Goal: Transaction & Acquisition: Purchase product/service

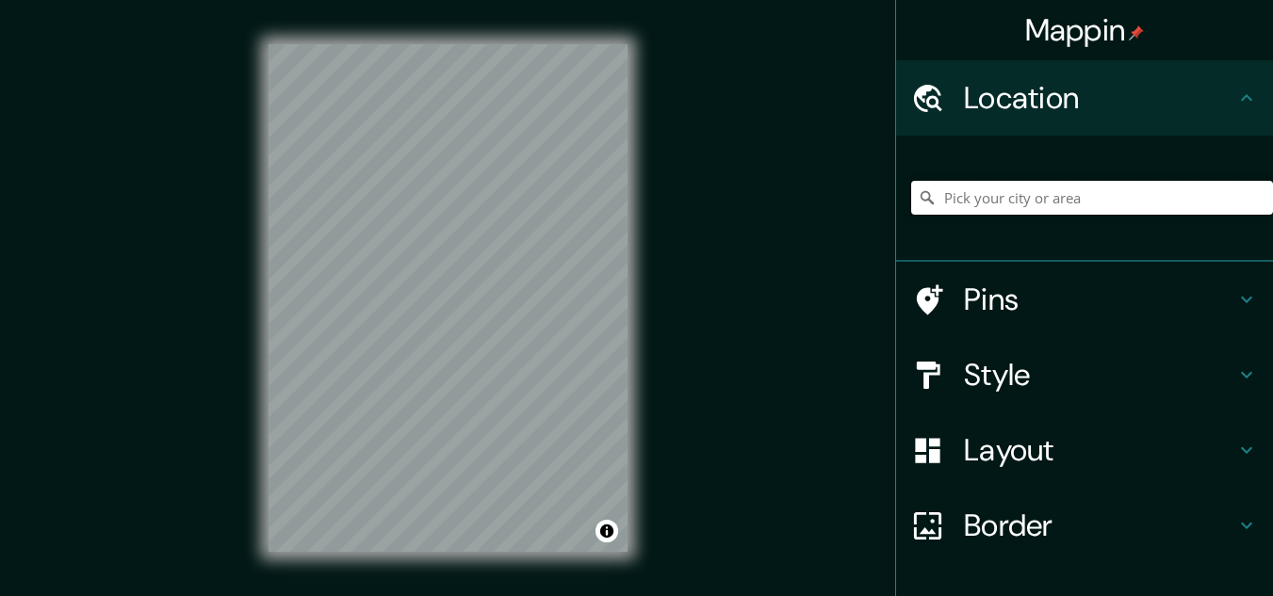
click at [1011, 200] on input "Pick your city or area" at bounding box center [1092, 198] width 362 height 34
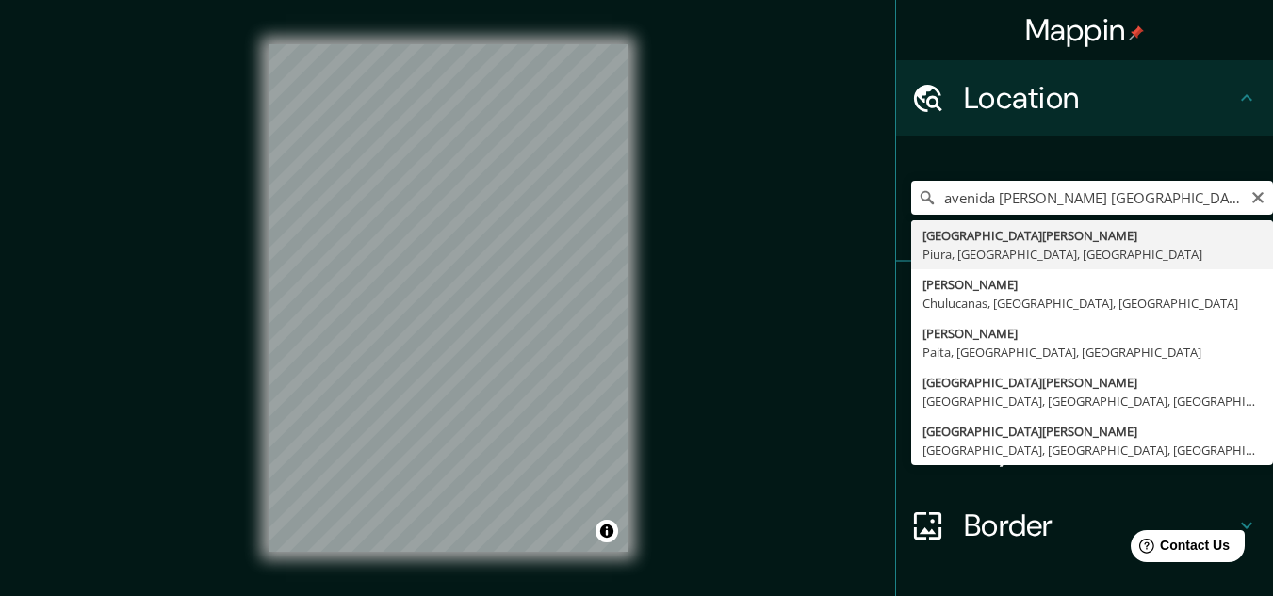
type input "[GEOGRAPHIC_DATA][PERSON_NAME], [GEOGRAPHIC_DATA], [GEOGRAPHIC_DATA], [GEOGRAPH…"
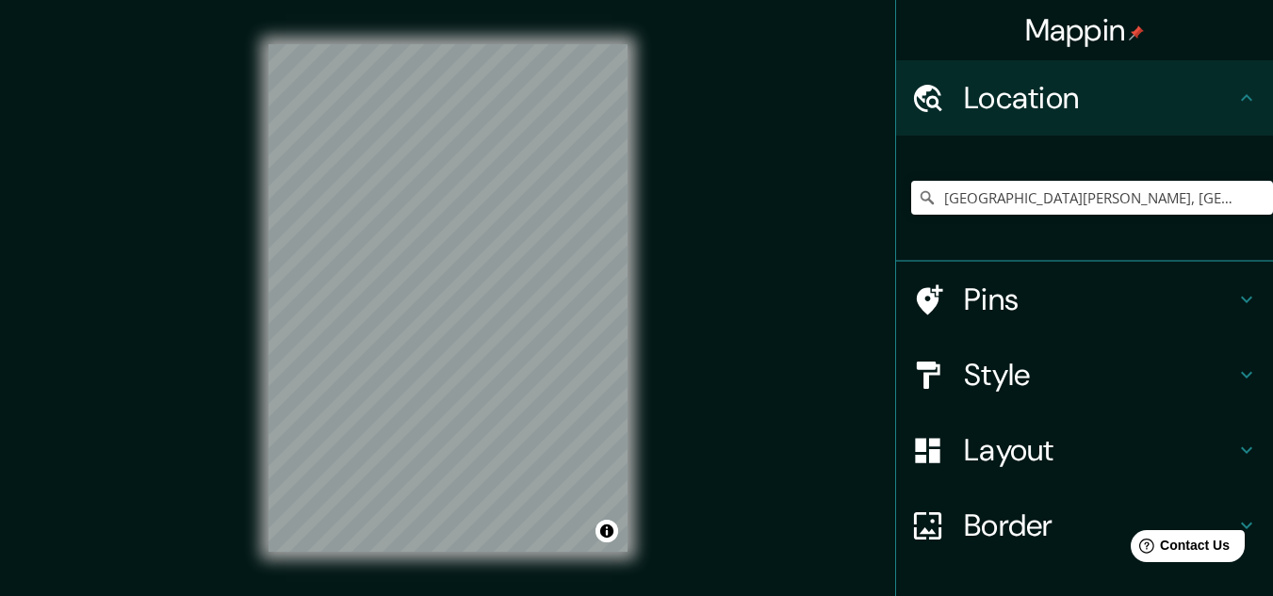
click at [1019, 314] on h4 "Pins" at bounding box center [1099, 300] width 271 height 38
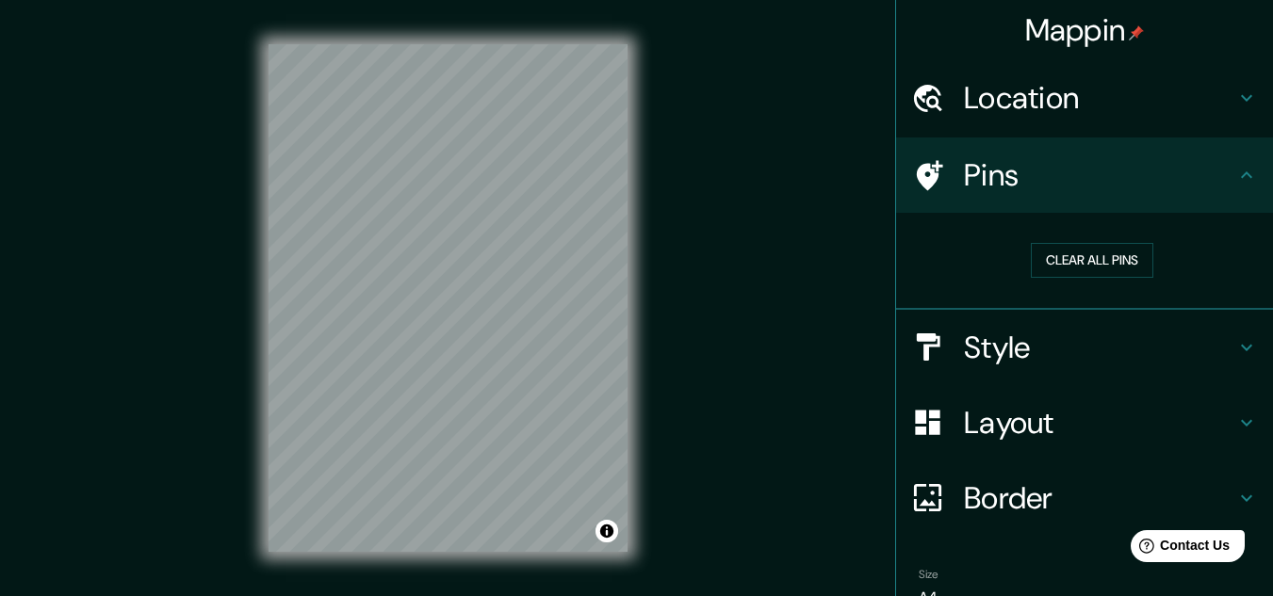
click at [1015, 337] on h4 "Style" at bounding box center [1099, 348] width 271 height 38
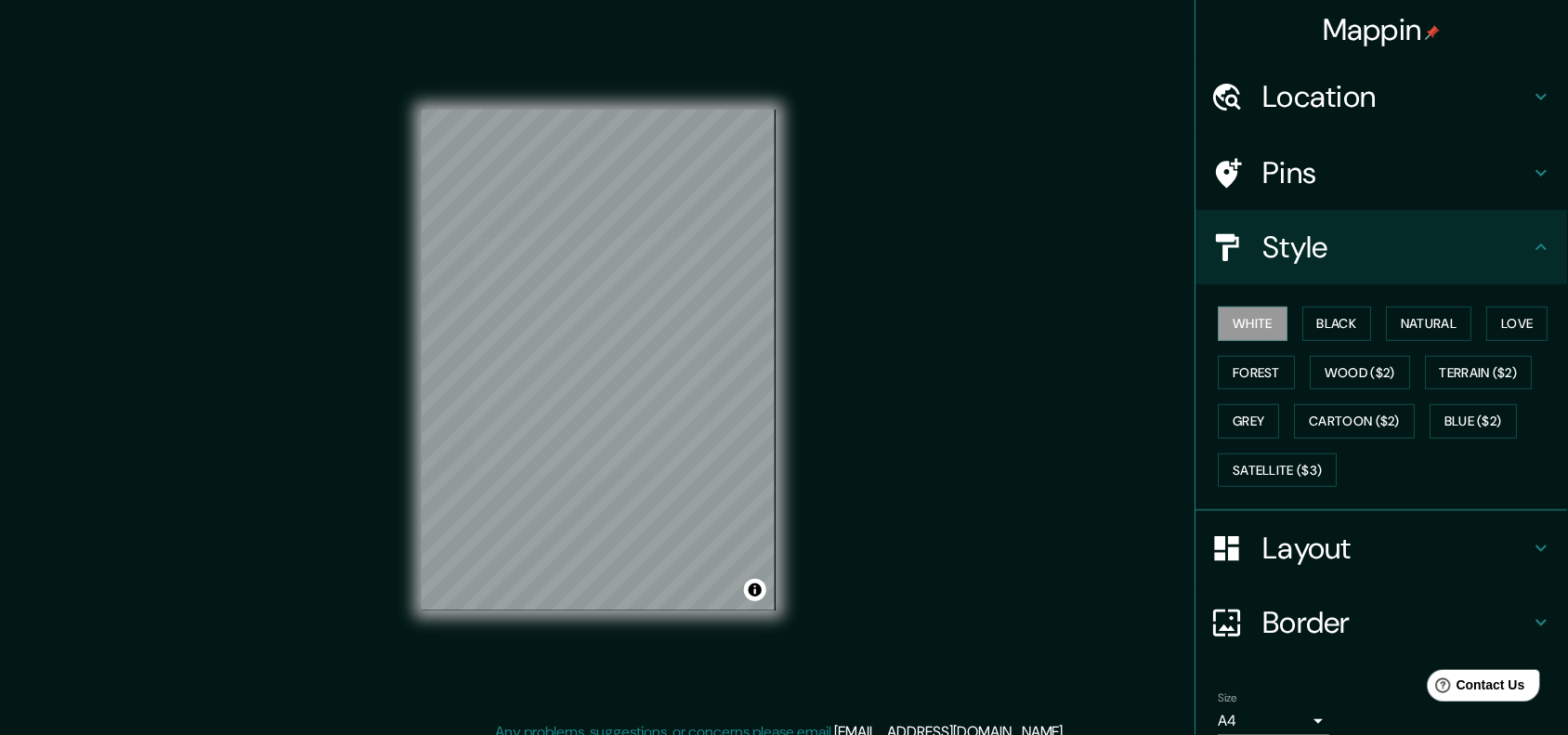
drag, startPoint x: 1268, startPoint y: 0, endPoint x: 929, endPoint y: 185, distance: 386.2
click at [929, 185] on div "Mappin Location [GEOGRAPHIC_DATA][PERSON_NAME], [GEOGRAPHIC_DATA], [GEOGRAPHIC_…" at bounding box center [784, 375] width 1568 height 751
click at [1254, 314] on button "Black" at bounding box center [1338, 324] width 70 height 35
click at [1254, 321] on button "Natural" at bounding box center [1430, 324] width 86 height 35
click at [1254, 322] on button "Love" at bounding box center [1518, 324] width 61 height 35
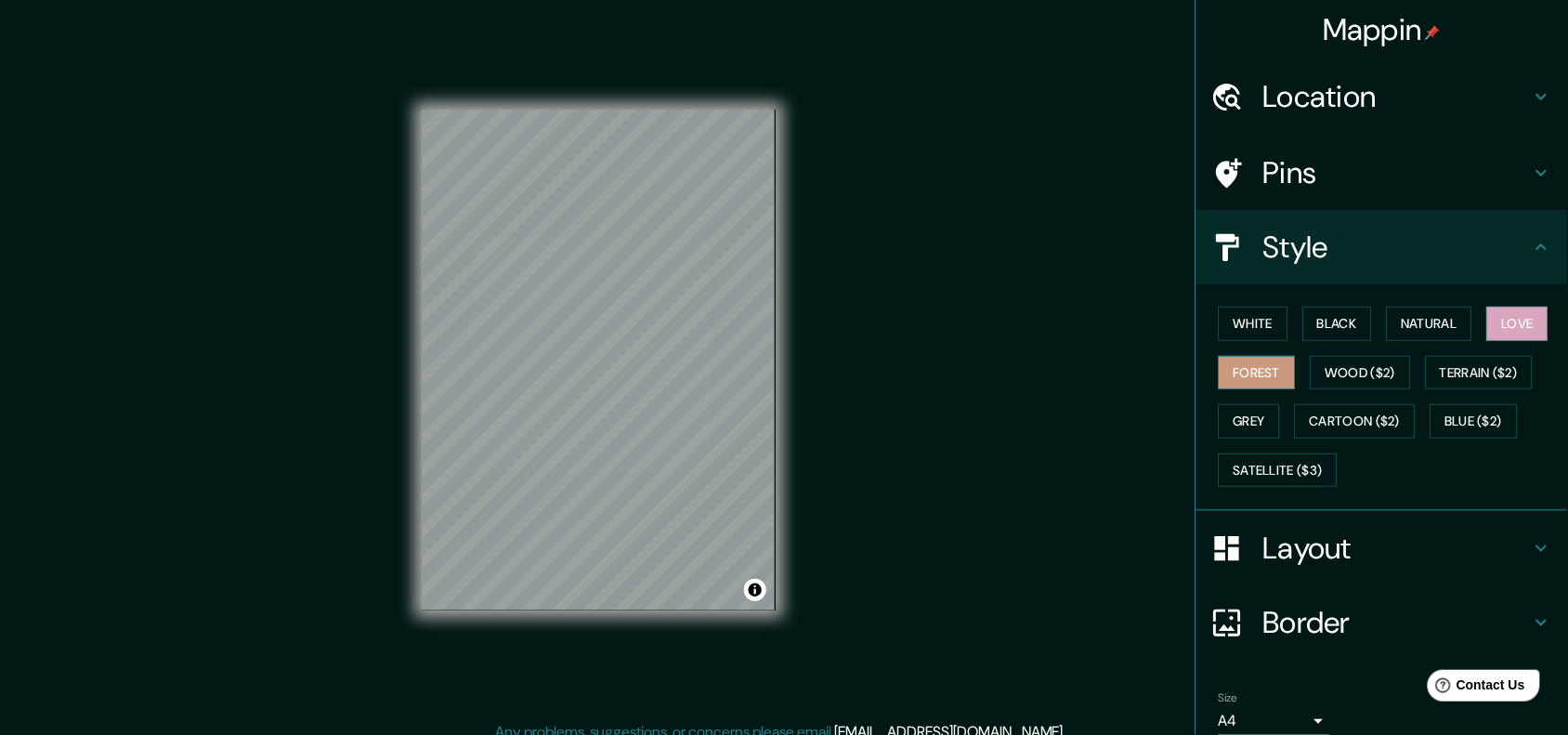
click at [1247, 364] on button "Forest" at bounding box center [1257, 373] width 77 height 35
click at [1254, 369] on button "Wood ($2)" at bounding box center [1361, 373] width 101 height 35
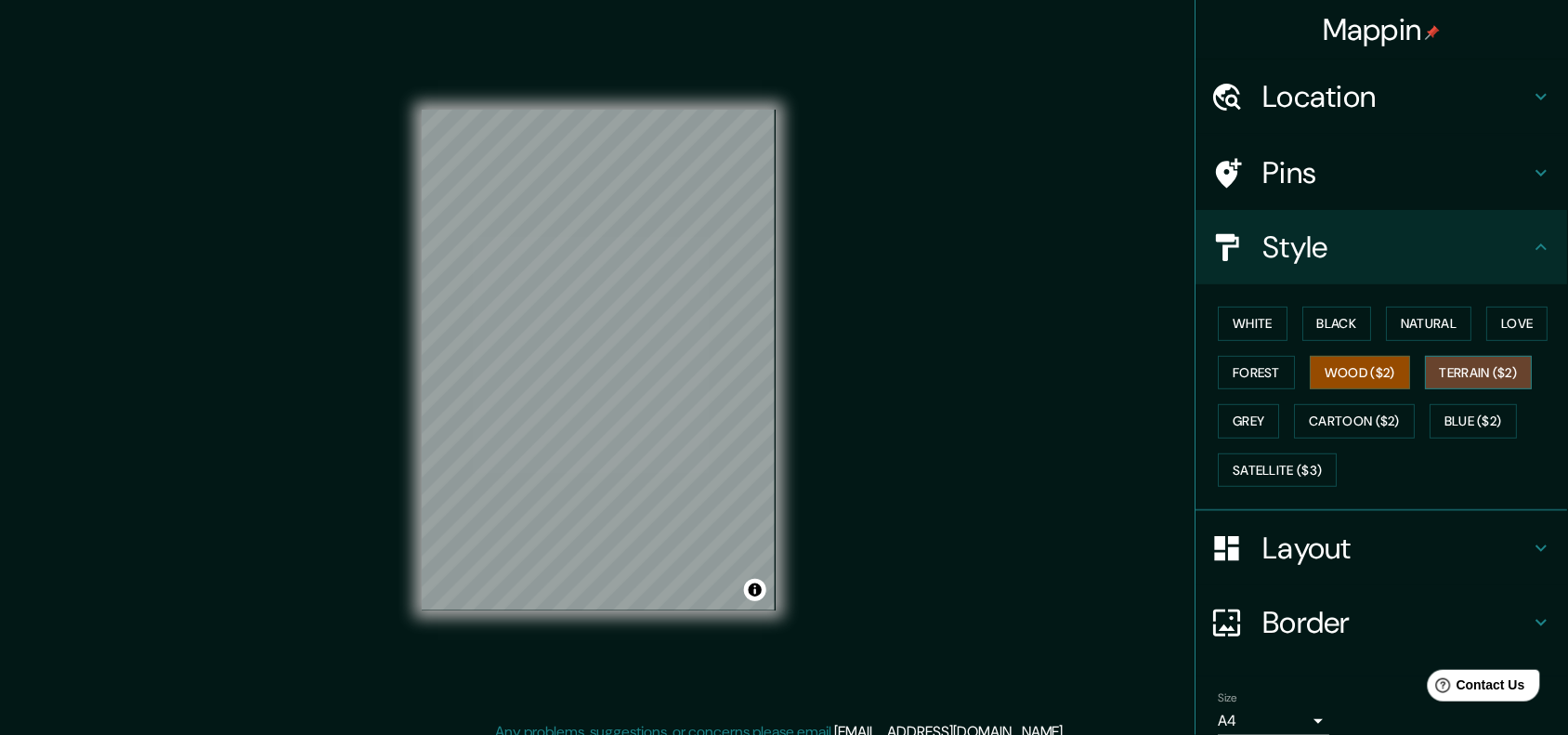
click at [1254, 365] on button "Terrain ($2)" at bounding box center [1479, 373] width 107 height 35
click at [1247, 420] on button "Grey" at bounding box center [1249, 421] width 61 height 35
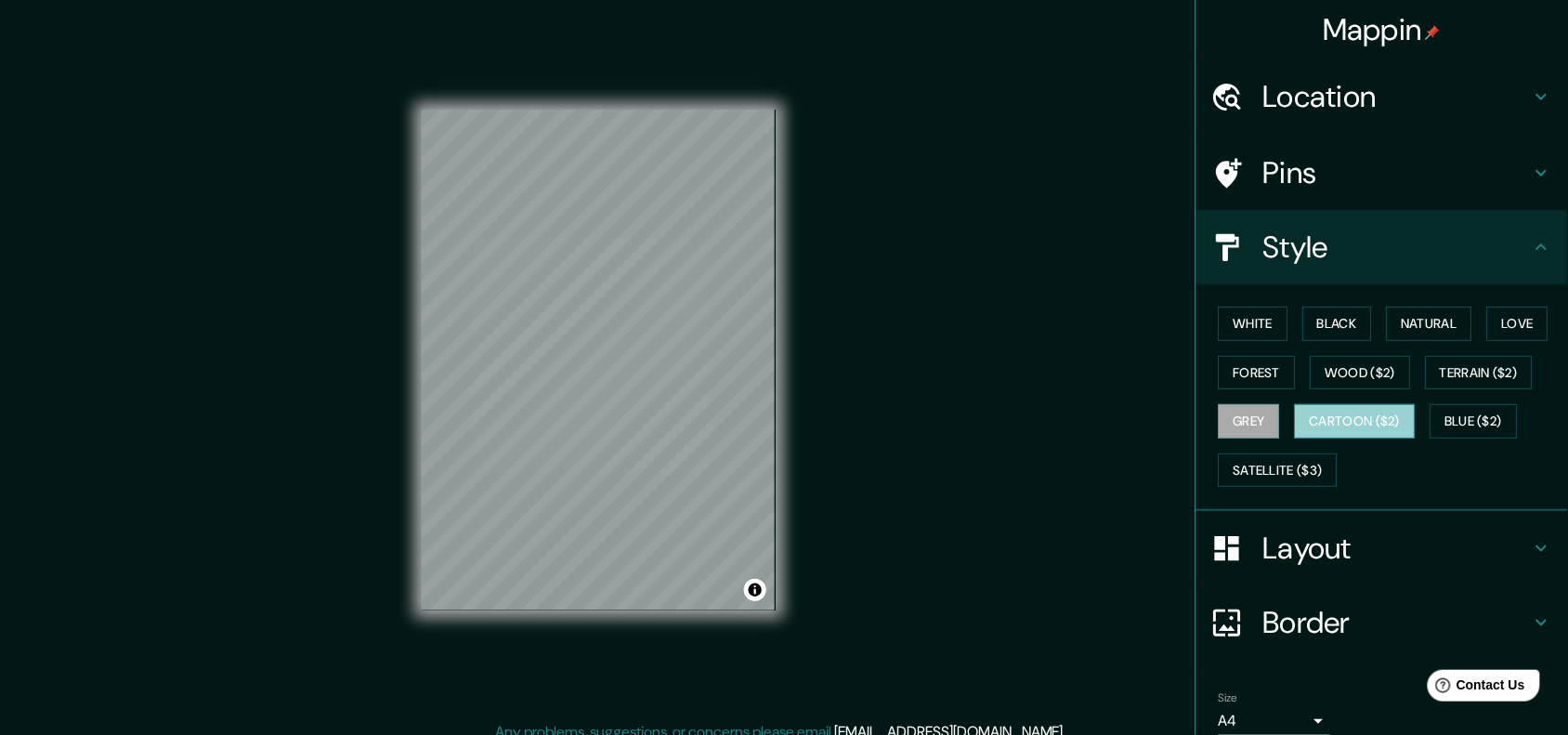
click at [1254, 414] on button "Cartoon ($2)" at bounding box center [1355, 421] width 120 height 35
click at [1254, 423] on button "Blue ($2)" at bounding box center [1474, 421] width 88 height 35
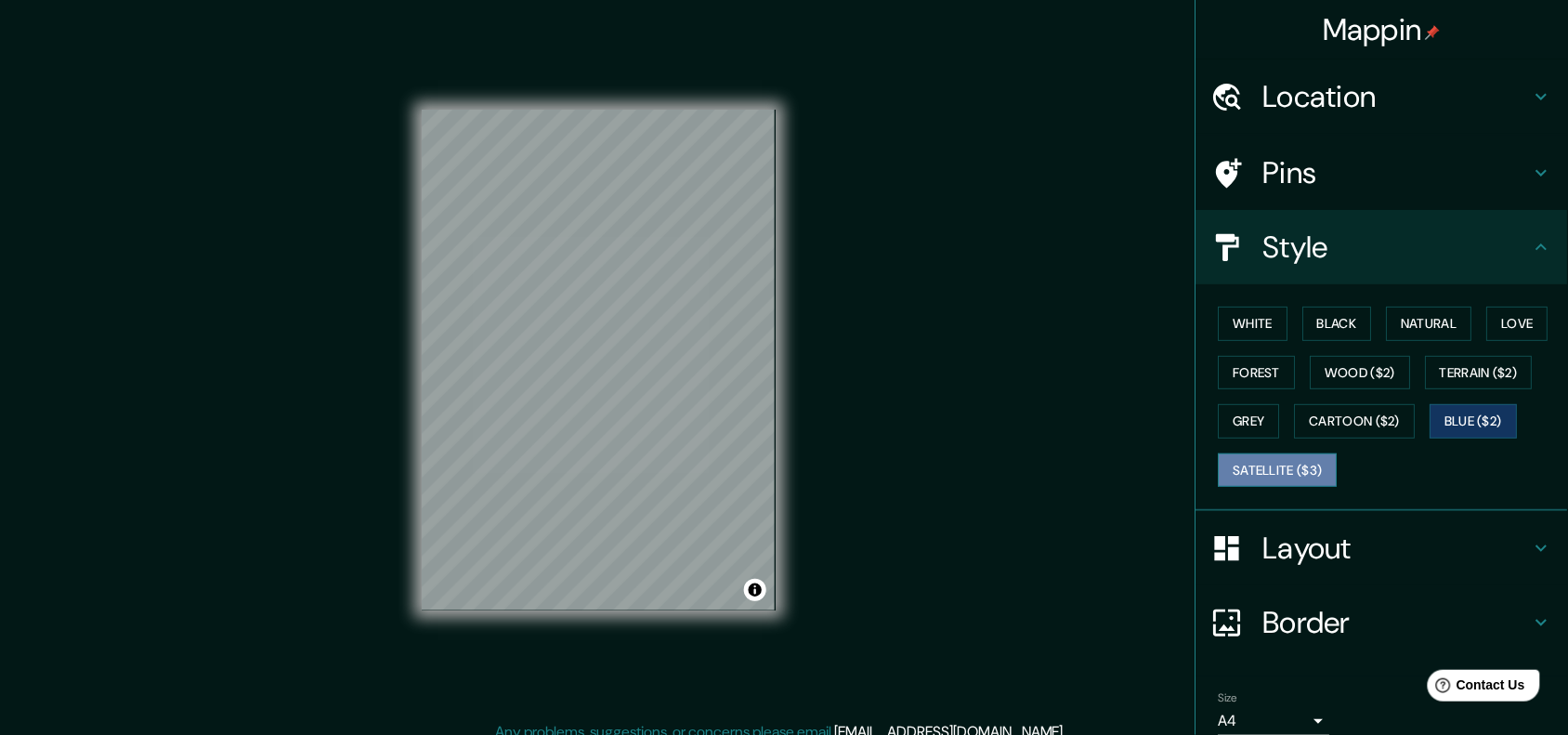
click at [1254, 478] on button "Satellite ($3)" at bounding box center [1278, 471] width 119 height 35
click at [1230, 323] on button "White" at bounding box center [1253, 324] width 70 height 35
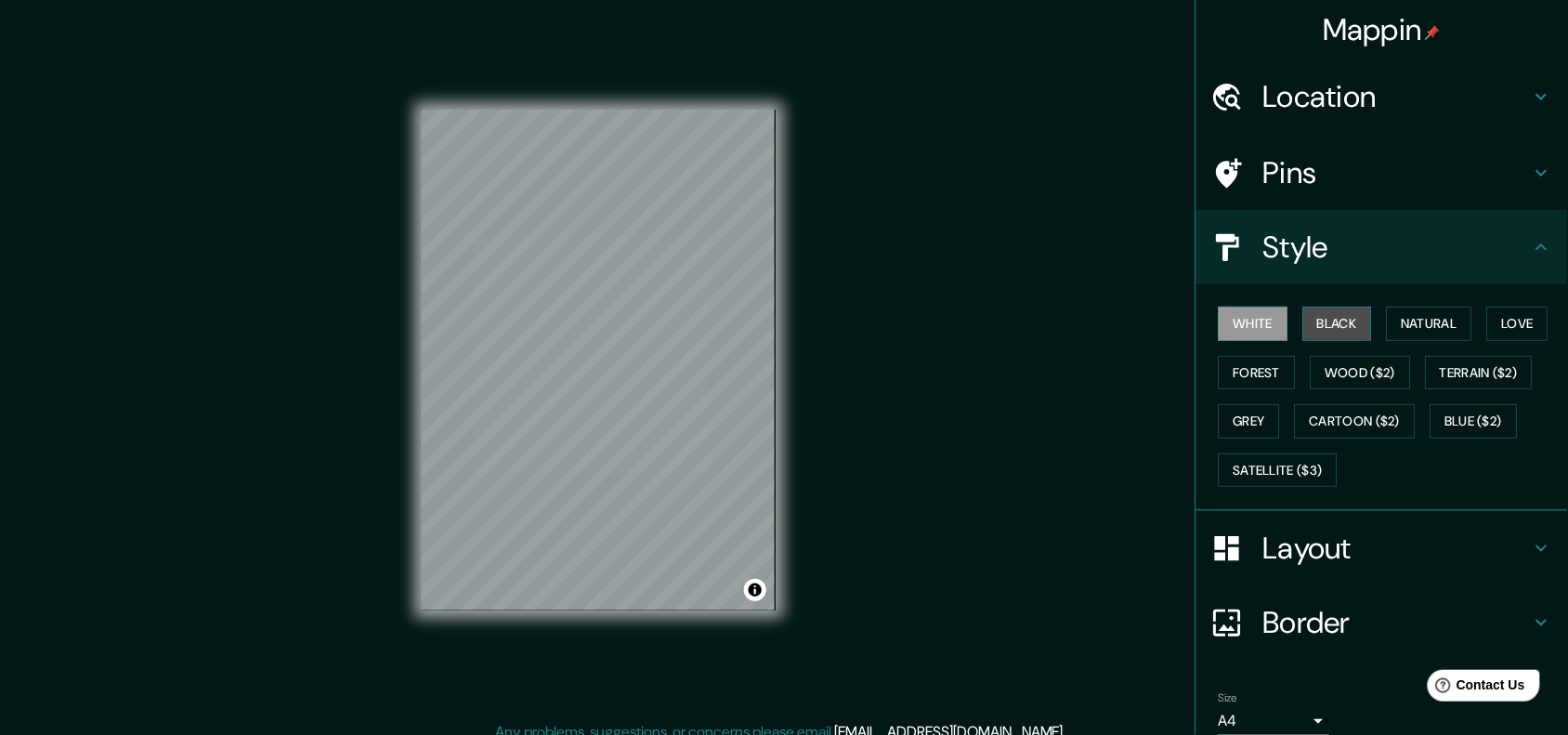
click at [1254, 323] on button "Black" at bounding box center [1338, 324] width 70 height 35
click at [1254, 322] on button "Natural" at bounding box center [1430, 324] width 86 height 35
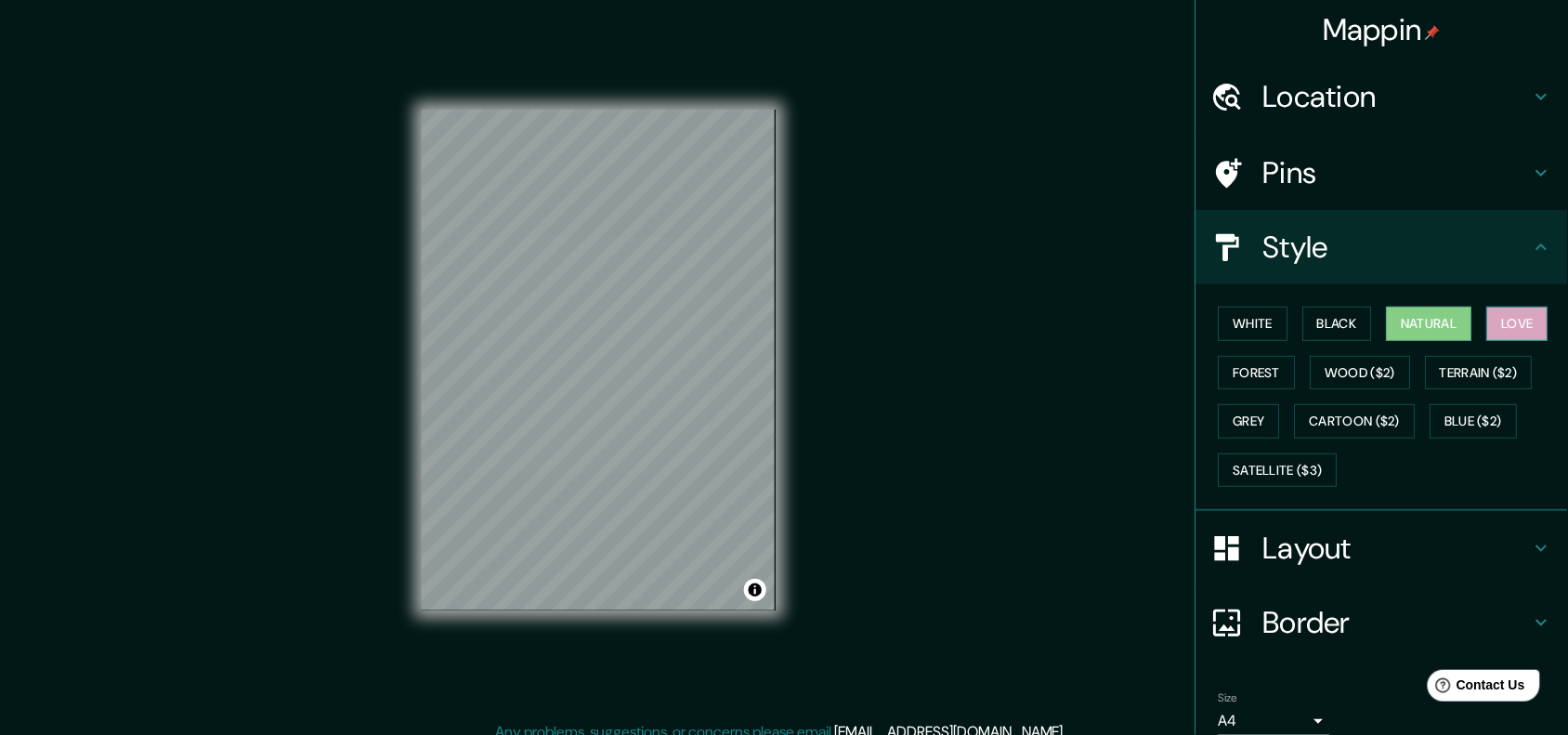
click at [1254, 324] on button "Love" at bounding box center [1518, 324] width 61 height 35
click at [1254, 372] on button "Forest" at bounding box center [1257, 373] width 77 height 35
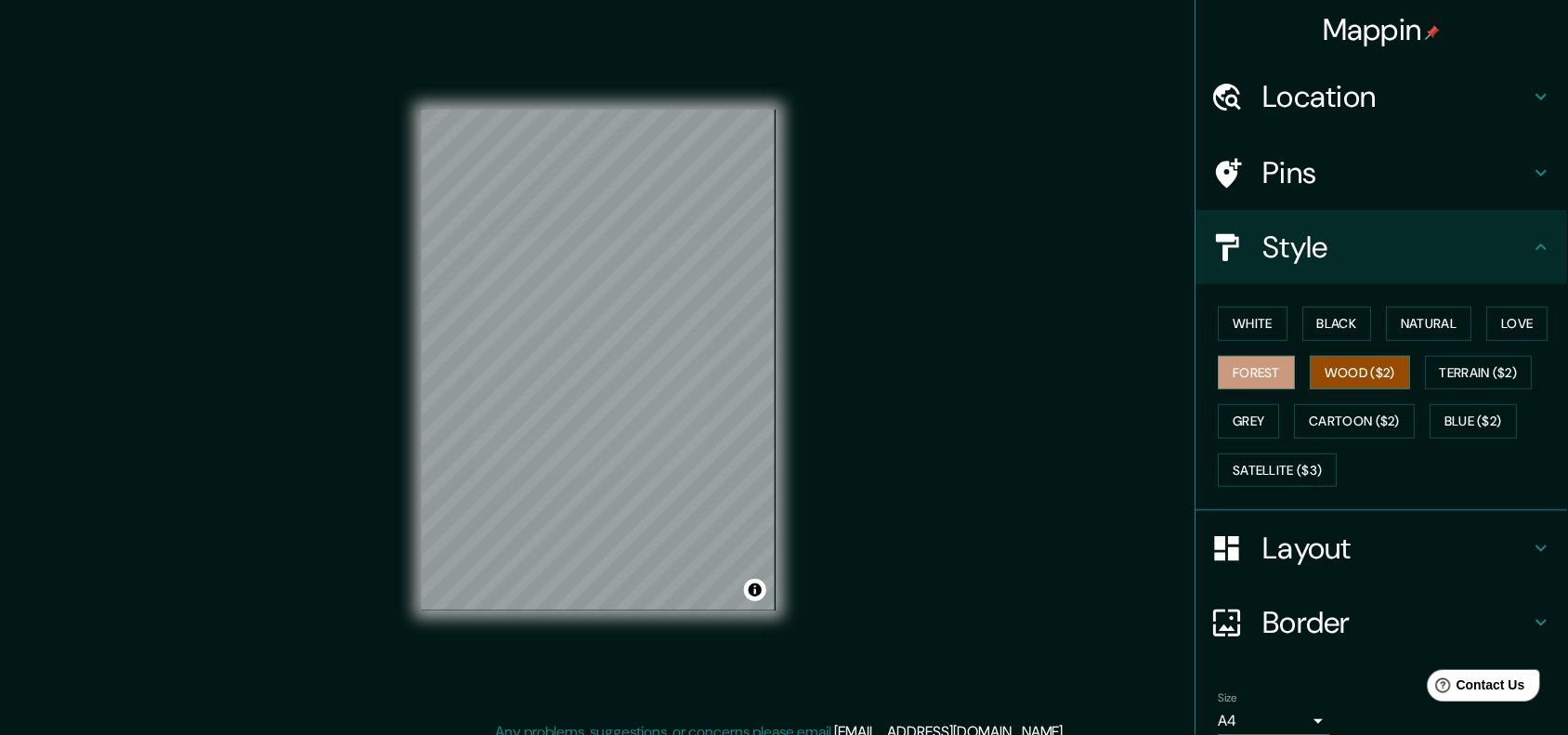
click at [1254, 370] on button "Wood ($2)" at bounding box center [1361, 373] width 101 height 35
click at [1254, 378] on button "Terrain ($2)" at bounding box center [1479, 373] width 107 height 35
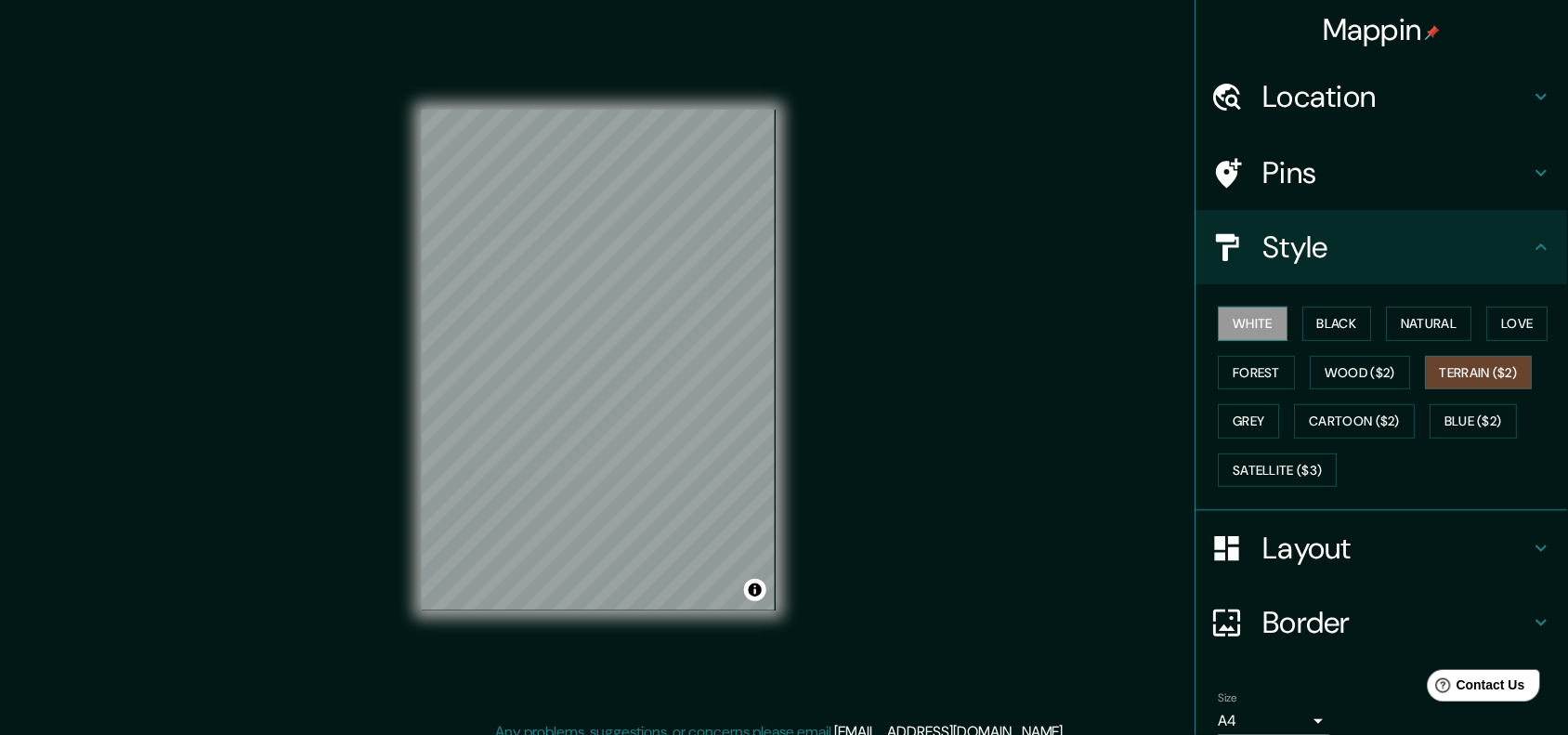
click at [1247, 324] on button "White" at bounding box center [1253, 324] width 70 height 35
click at [1254, 324] on button "Black" at bounding box center [1338, 324] width 70 height 35
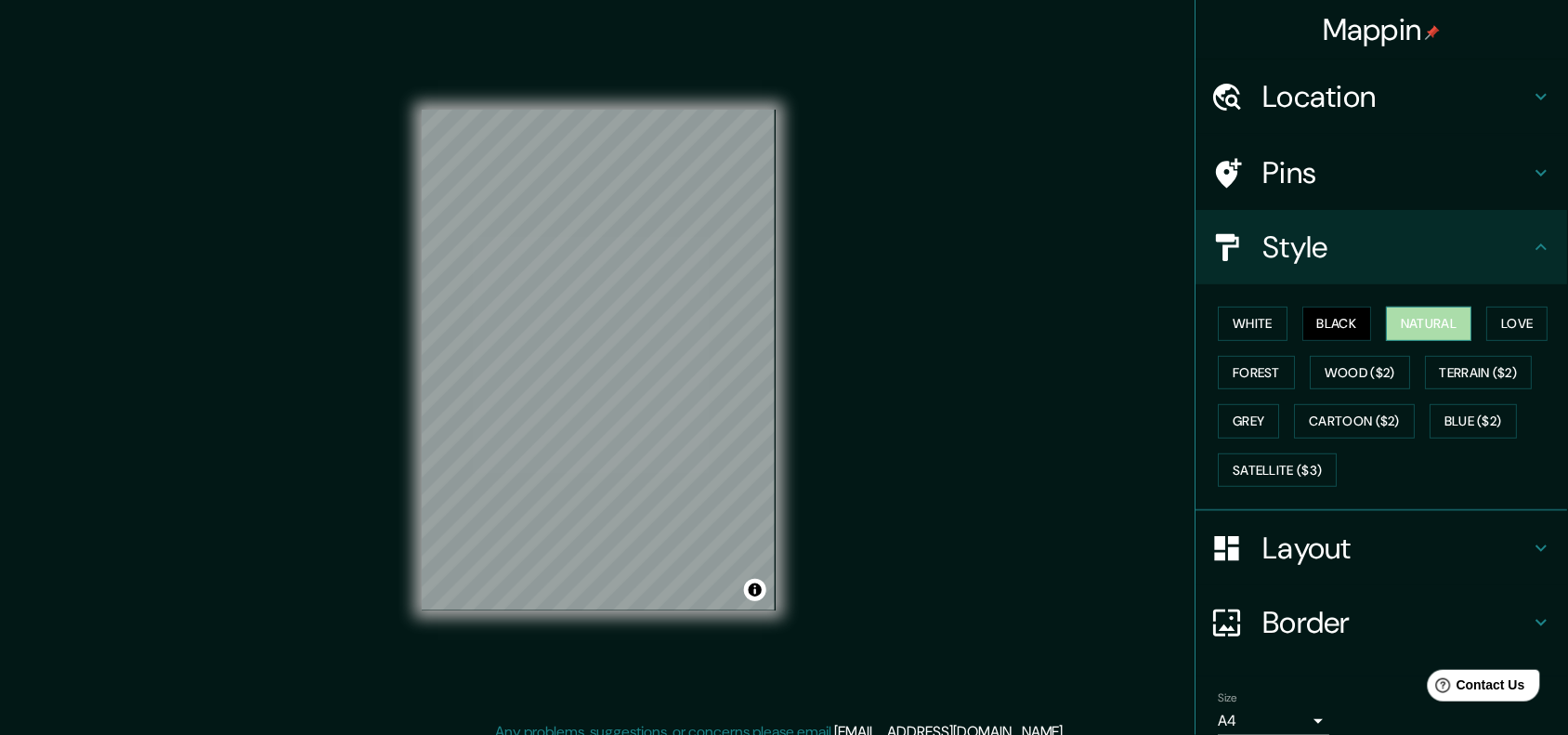
click at [1254, 321] on button "Natural" at bounding box center [1430, 324] width 86 height 35
click at [1254, 330] on button "Love" at bounding box center [1518, 324] width 61 height 35
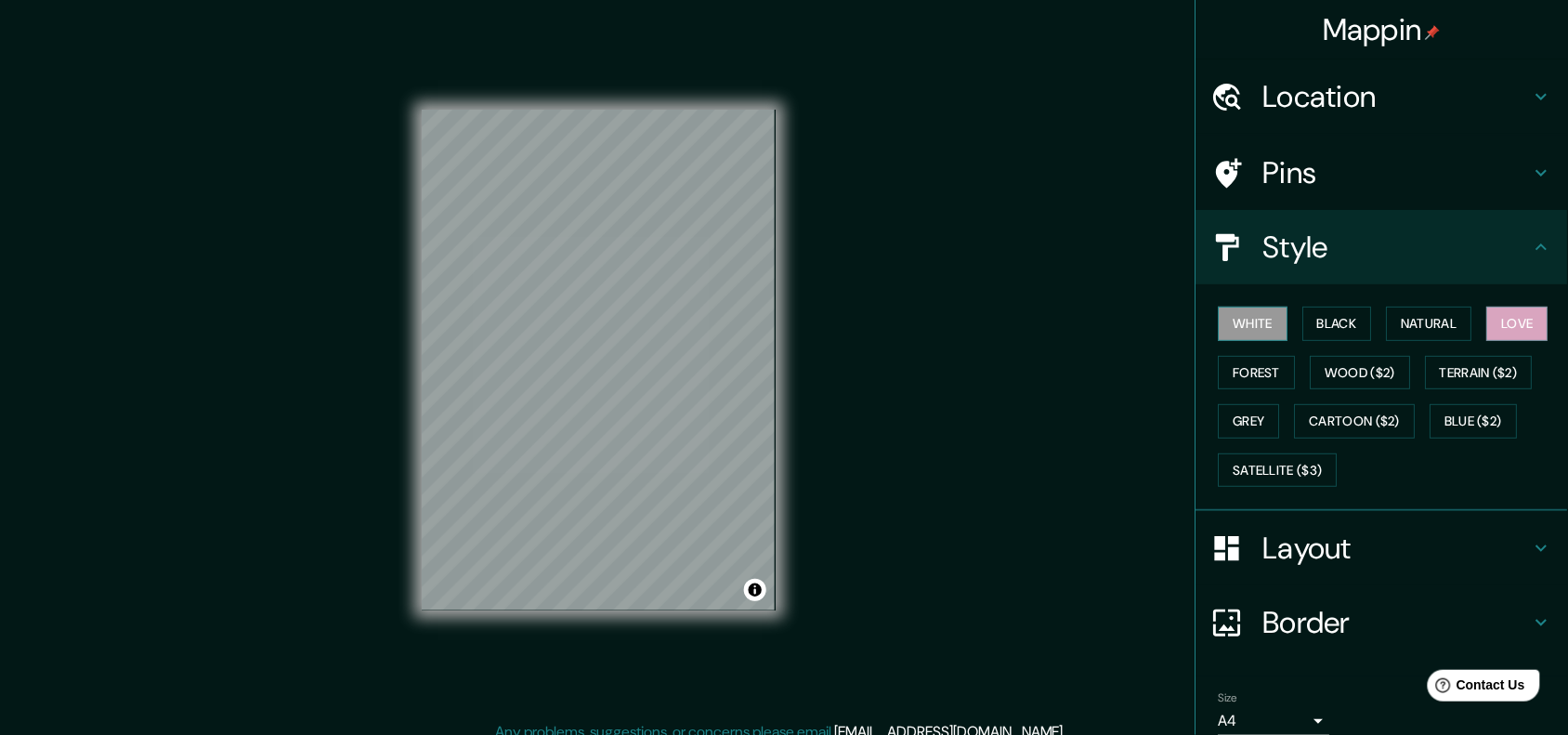
click at [1243, 318] on button "White" at bounding box center [1253, 324] width 70 height 35
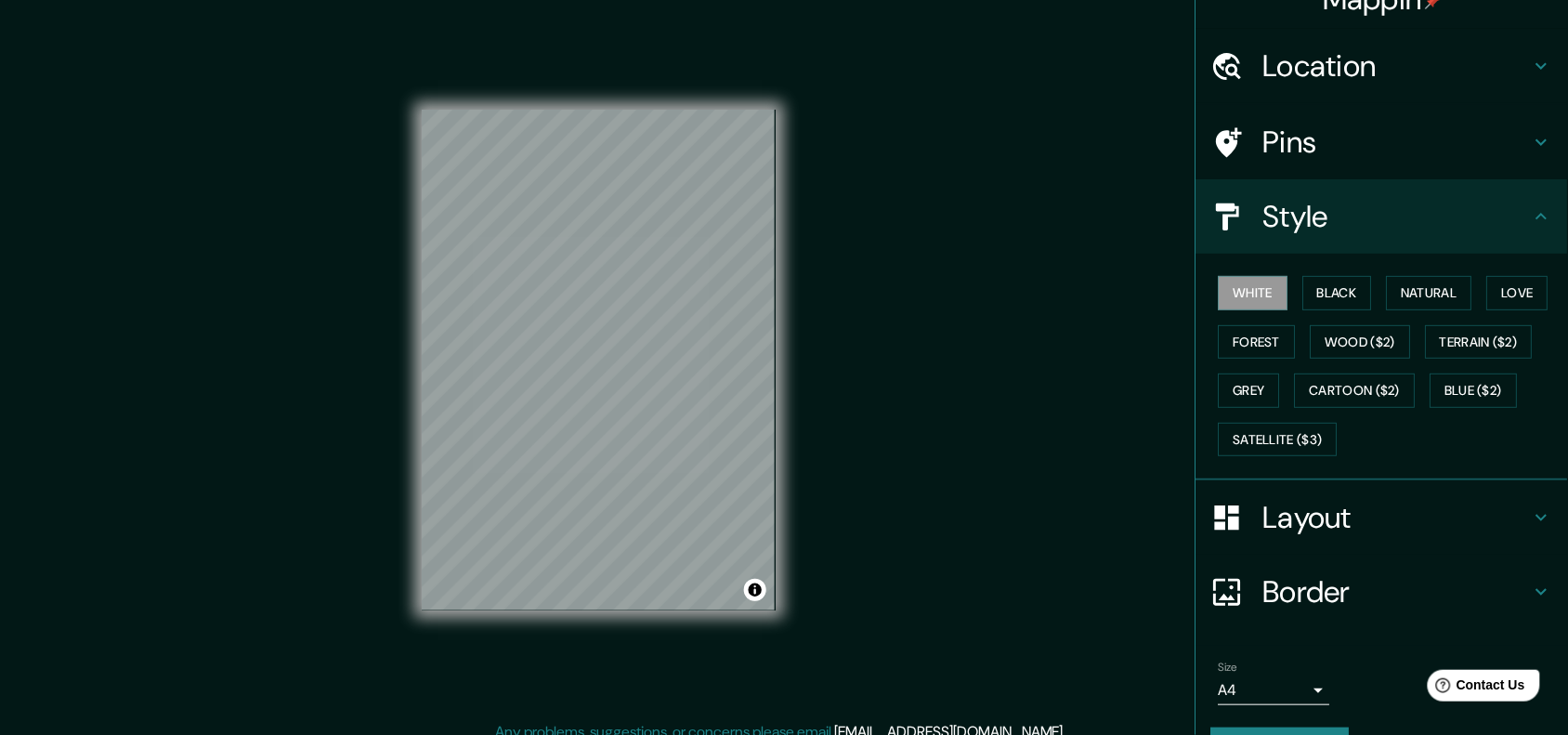
scroll to position [79, 0]
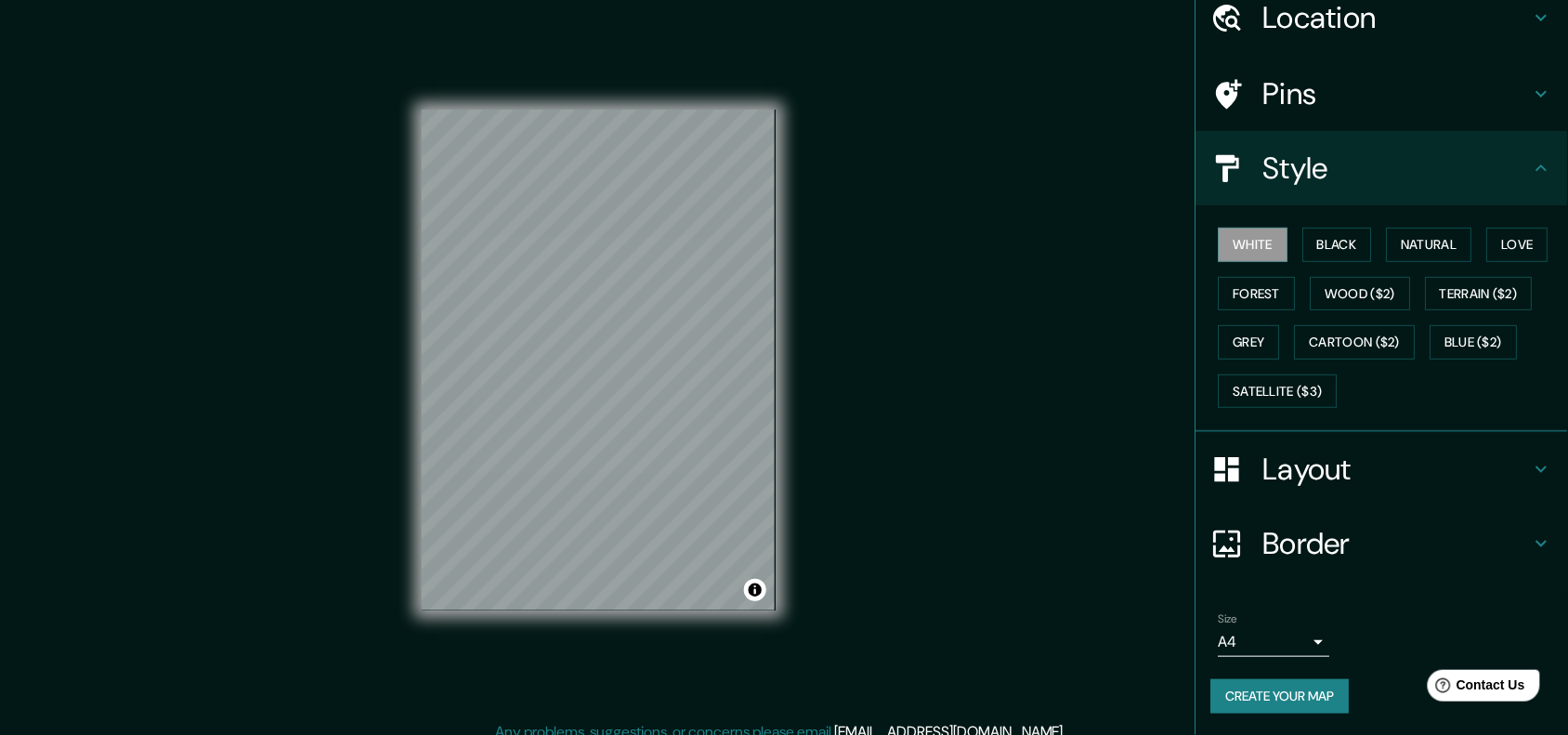
click at [1254, 587] on body "Mappin Location [GEOGRAPHIC_DATA][PERSON_NAME], [GEOGRAPHIC_DATA], [GEOGRAPHIC_…" at bounding box center [784, 367] width 1568 height 735
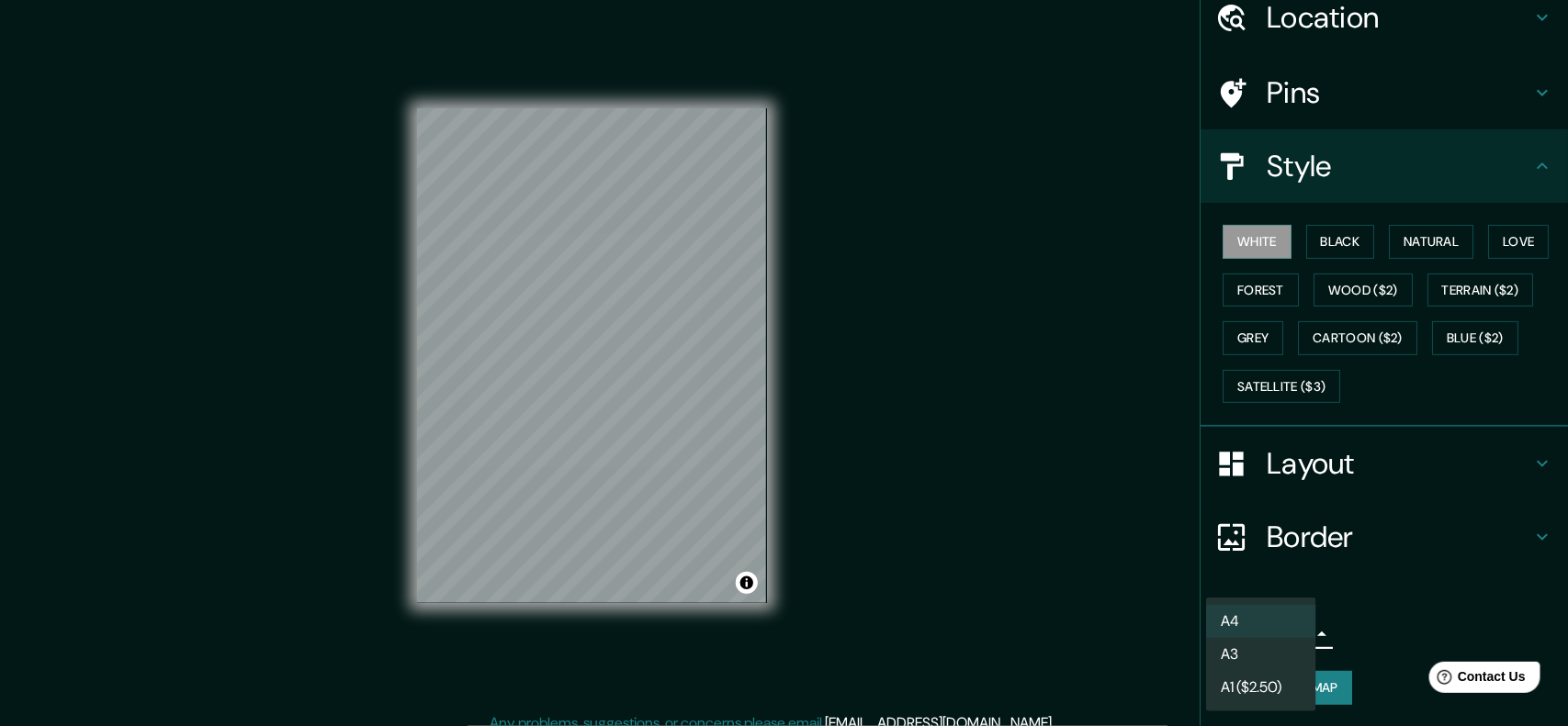
click at [1240, 580] on li "A3" at bounding box center [1261, 655] width 110 height 33
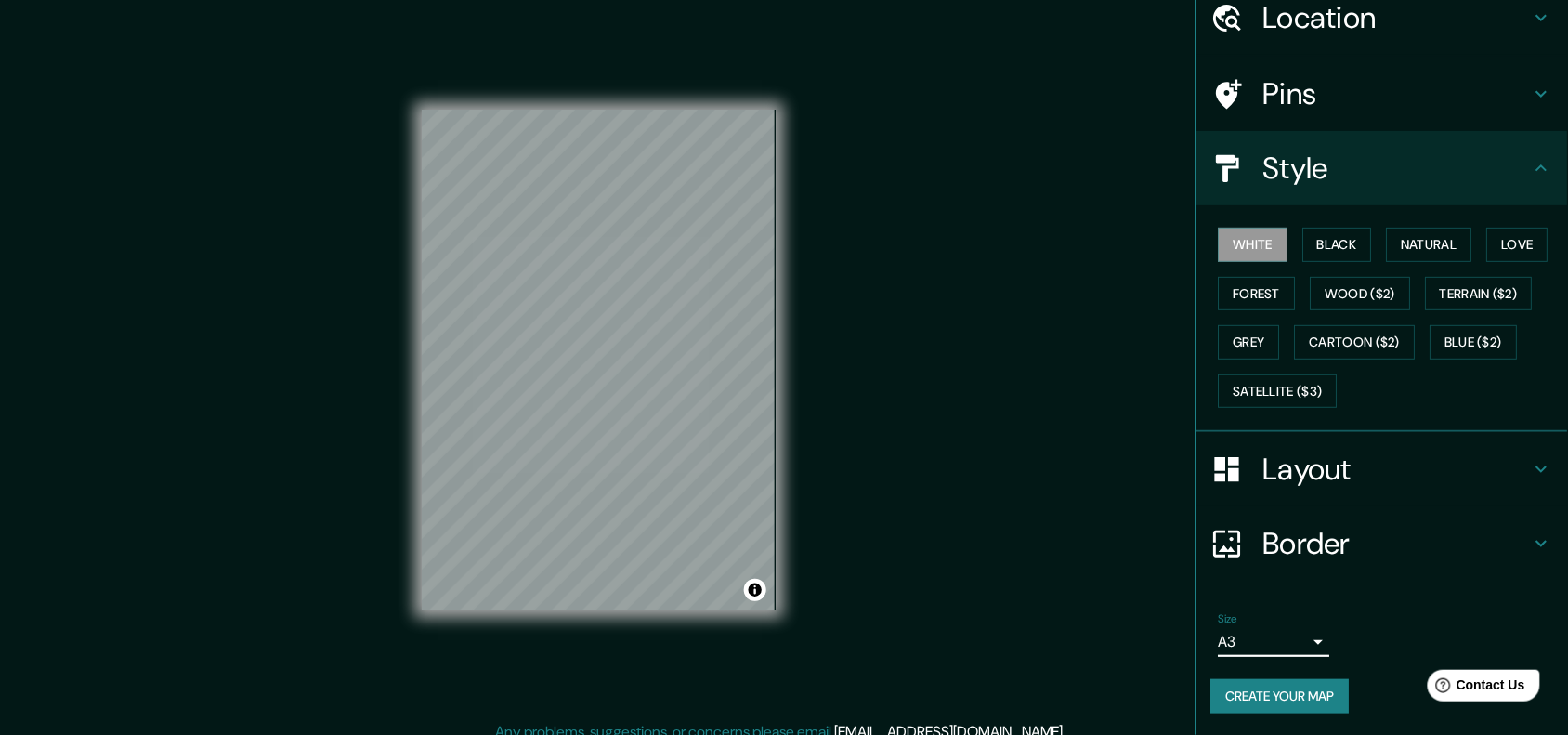
click at [1254, 587] on body "Mappin Location [GEOGRAPHIC_DATA][PERSON_NAME], [GEOGRAPHIC_DATA], [GEOGRAPHIC_…" at bounding box center [784, 367] width 1568 height 735
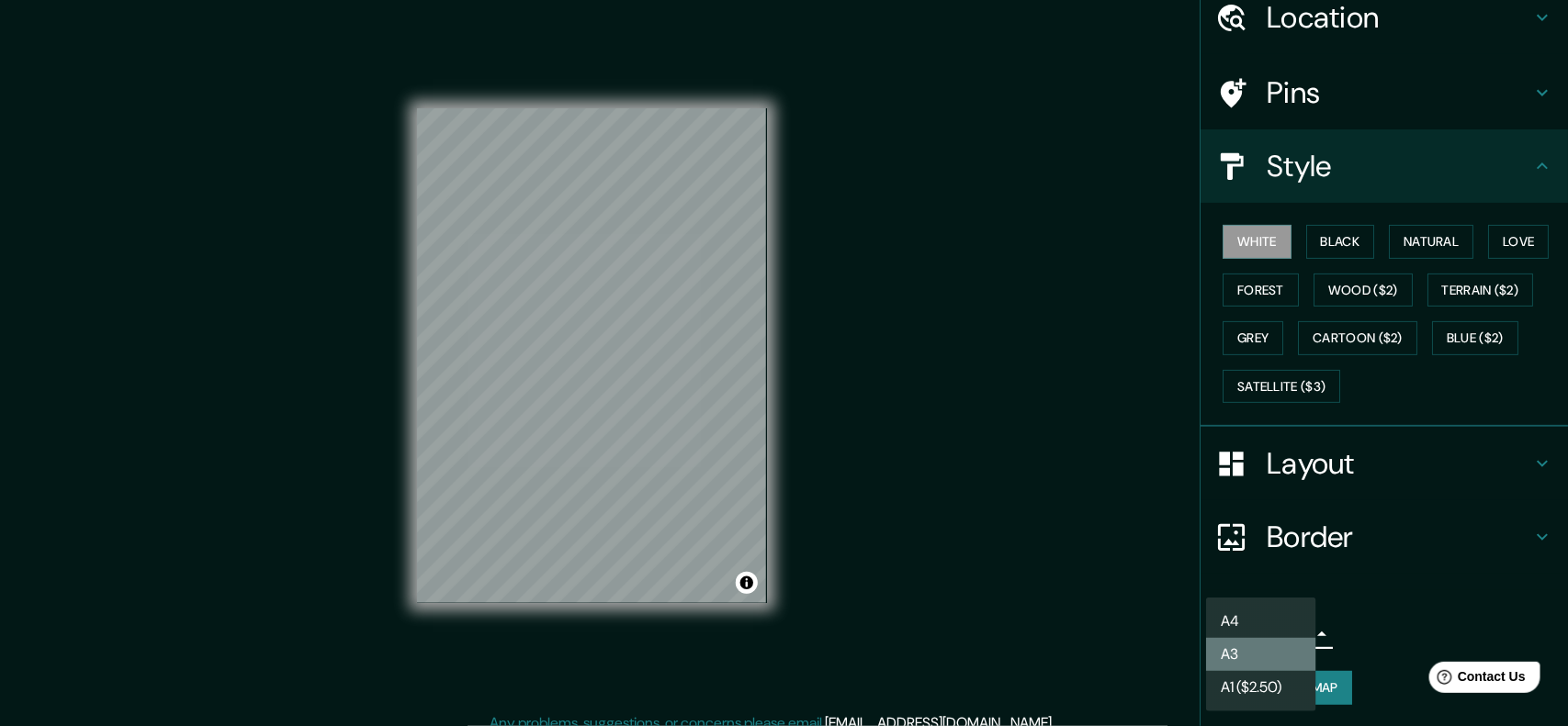
click at [1240, 580] on li "A3" at bounding box center [1261, 655] width 110 height 33
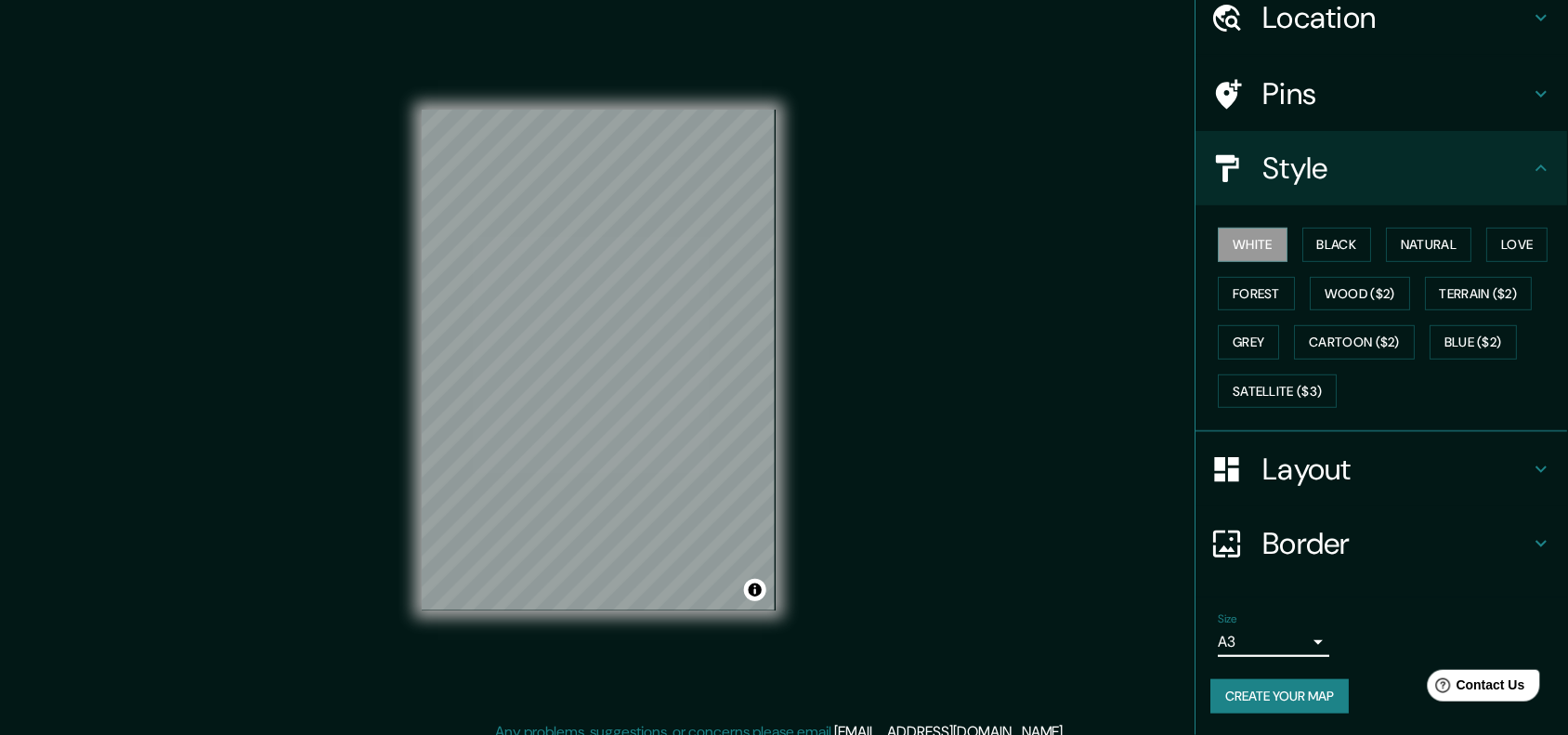
click at [1254, 587] on button "Create your map" at bounding box center [1281, 697] width 138 height 35
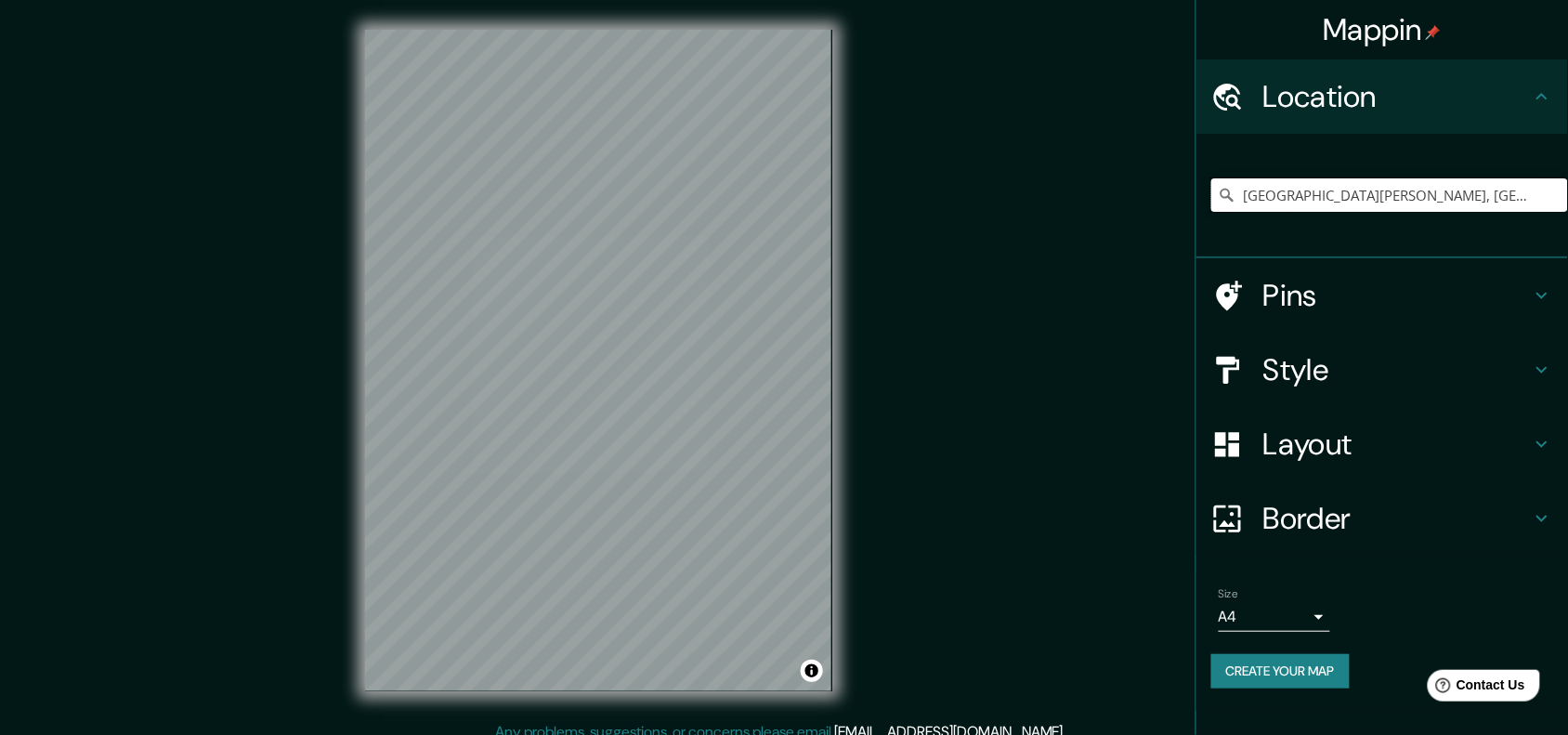
click at [1364, 193] on input "[GEOGRAPHIC_DATA][PERSON_NAME], [GEOGRAPHIC_DATA], [GEOGRAPHIC_DATA], [GEOGRAPH…" at bounding box center [1390, 195] width 357 height 34
click at [1341, 197] on input "[GEOGRAPHIC_DATA][PERSON_NAME], [GEOGRAPHIC_DATA], [GEOGRAPHIC_DATA], [GEOGRAPH…" at bounding box center [1390, 195] width 357 height 34
click at [1535, 198] on input "[GEOGRAPHIC_DATA][PERSON_NAME], [GEOGRAPHIC_DATA], [GEOGRAPHIC_DATA], [GEOGRAPH…" at bounding box center [1390, 195] width 357 height 34
click at [1533, 200] on input "[GEOGRAPHIC_DATA][PERSON_NAME], [GEOGRAPHIC_DATA], [GEOGRAPHIC_DATA], [GEOGRAPH…" at bounding box center [1390, 195] width 357 height 34
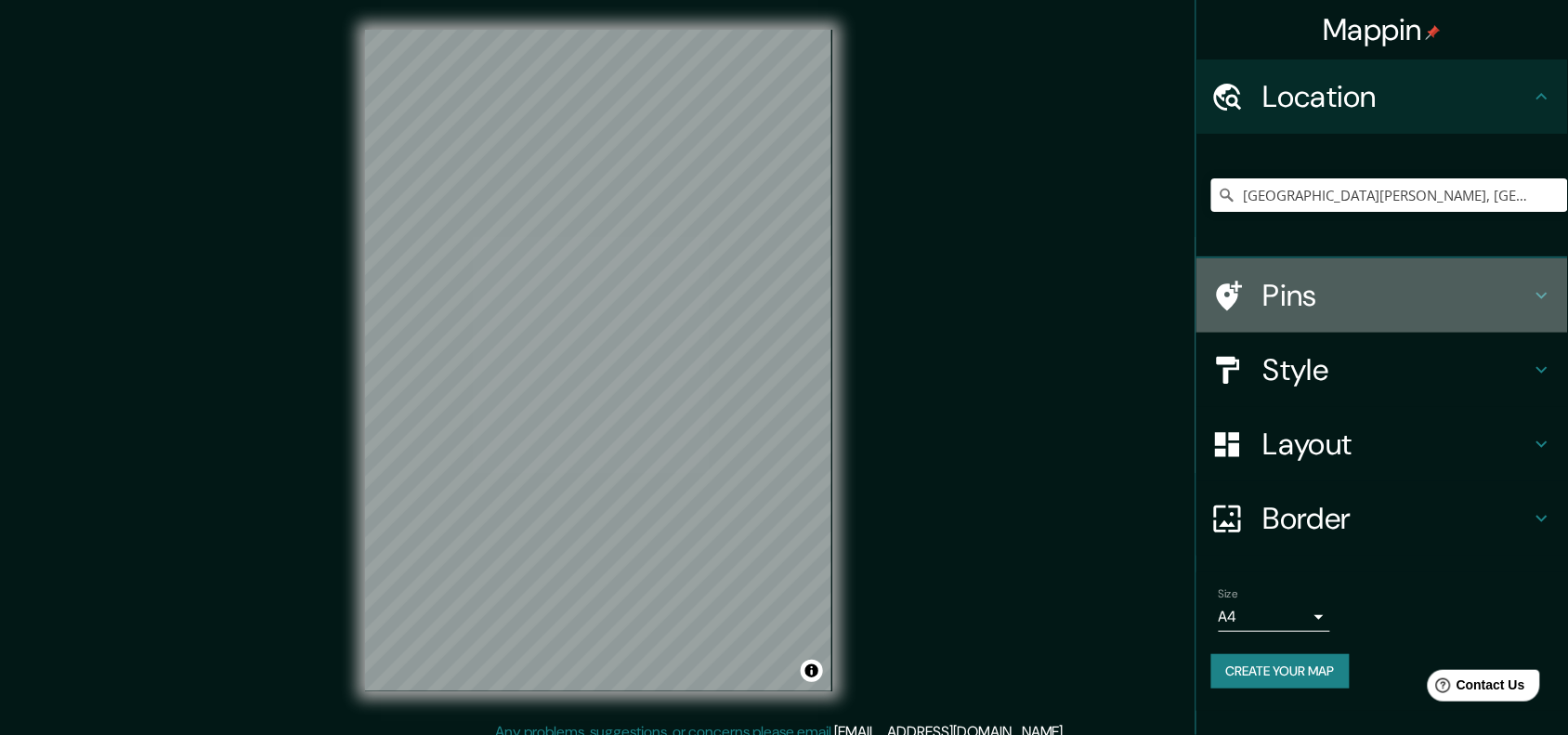
click at [1347, 284] on h4 "Pins" at bounding box center [1396, 296] width 267 height 37
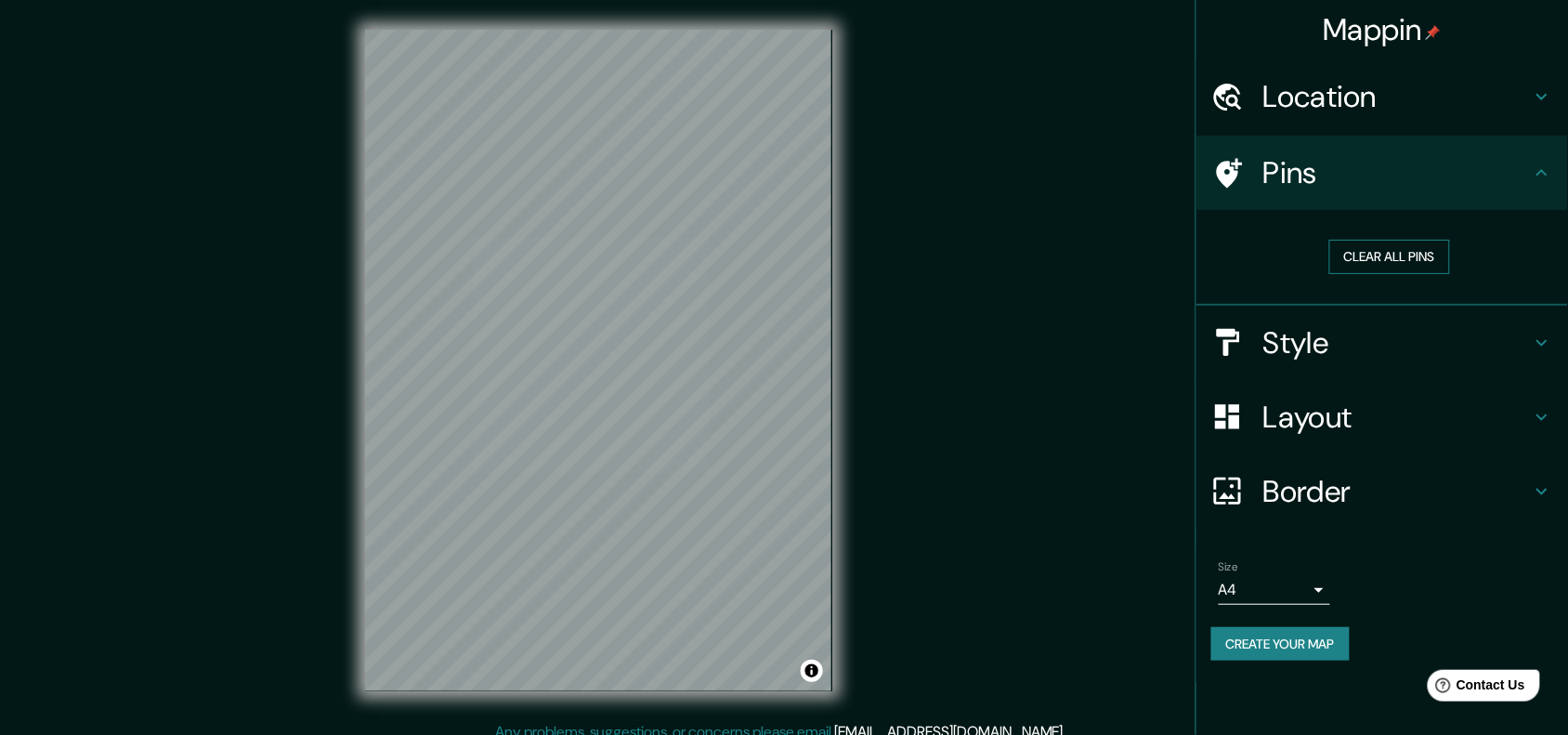
click at [1383, 245] on button "Clear all pins" at bounding box center [1390, 257] width 120 height 35
click at [1268, 339] on h4 "Style" at bounding box center [1396, 343] width 267 height 37
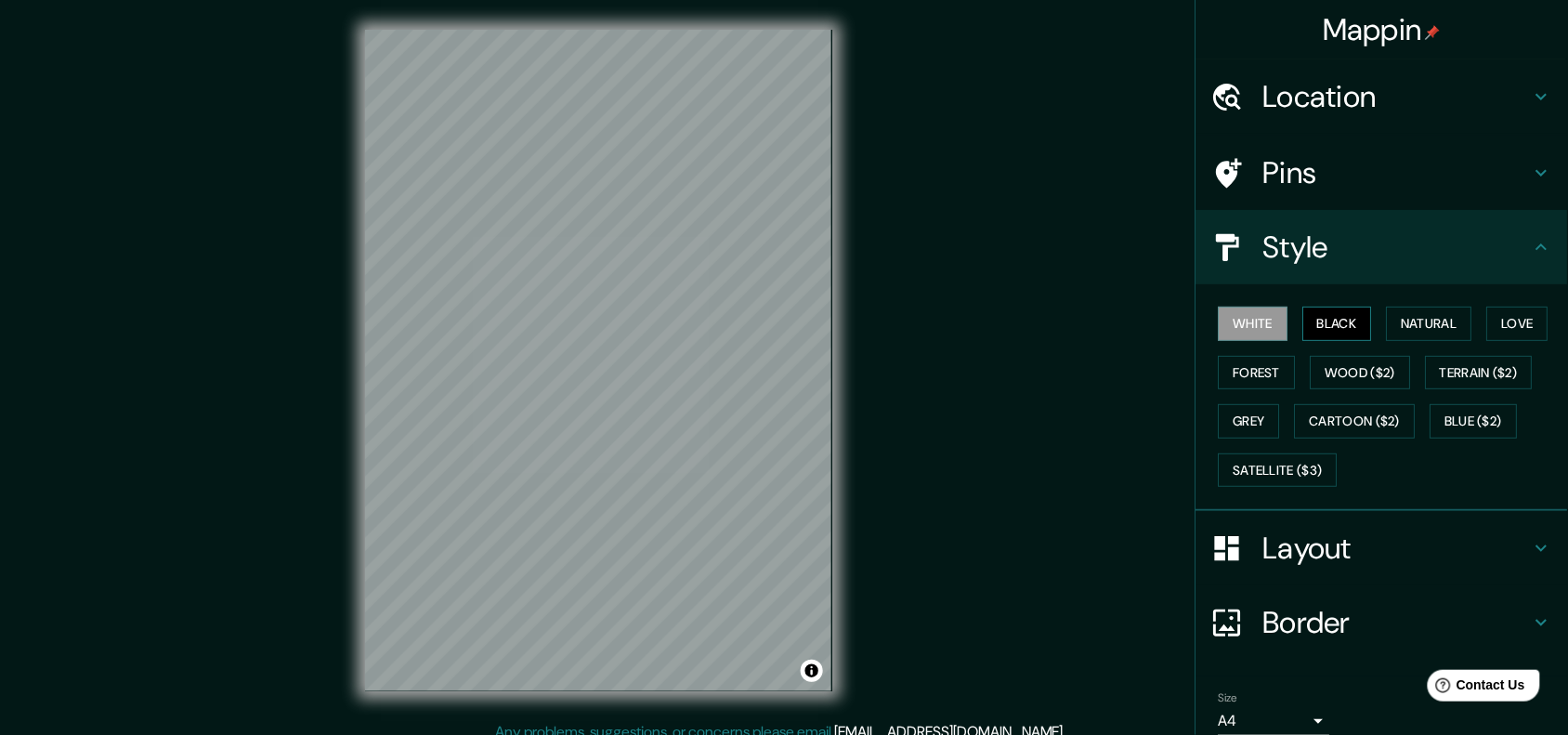
click at [1311, 318] on button "Black" at bounding box center [1338, 324] width 70 height 35
click at [1348, 81] on h4 "Location" at bounding box center [1396, 97] width 267 height 37
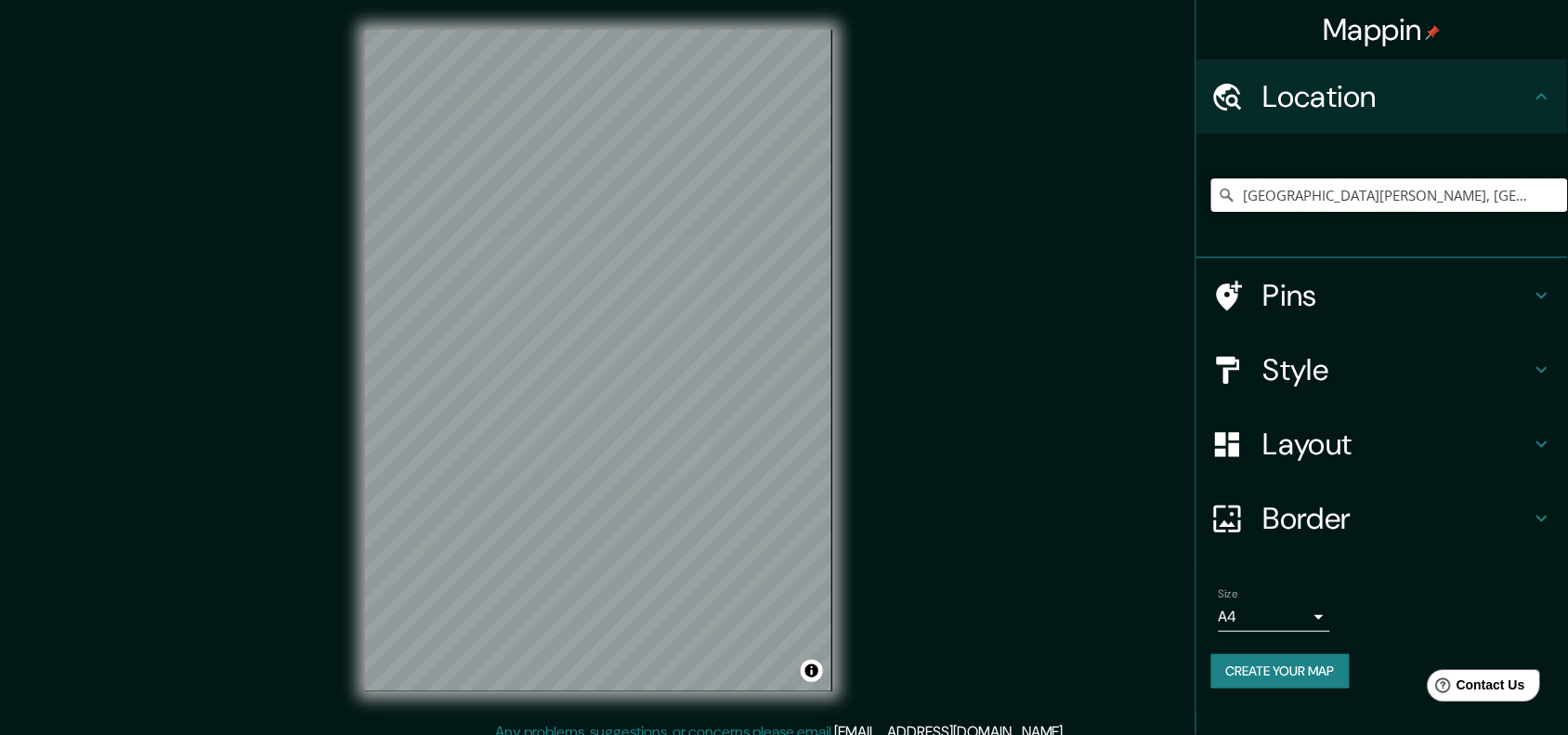
click at [1311, 198] on input "[GEOGRAPHIC_DATA][PERSON_NAME], [GEOGRAPHIC_DATA], [GEOGRAPHIC_DATA], [GEOGRAPH…" at bounding box center [1390, 195] width 357 height 34
click at [1243, 201] on input "[GEOGRAPHIC_DATA][PERSON_NAME], [GEOGRAPHIC_DATA], [GEOGRAPHIC_DATA], [GEOGRAPH…" at bounding box center [1390, 195] width 357 height 34
click at [1315, 508] on h4 "Border" at bounding box center [1396, 519] width 267 height 37
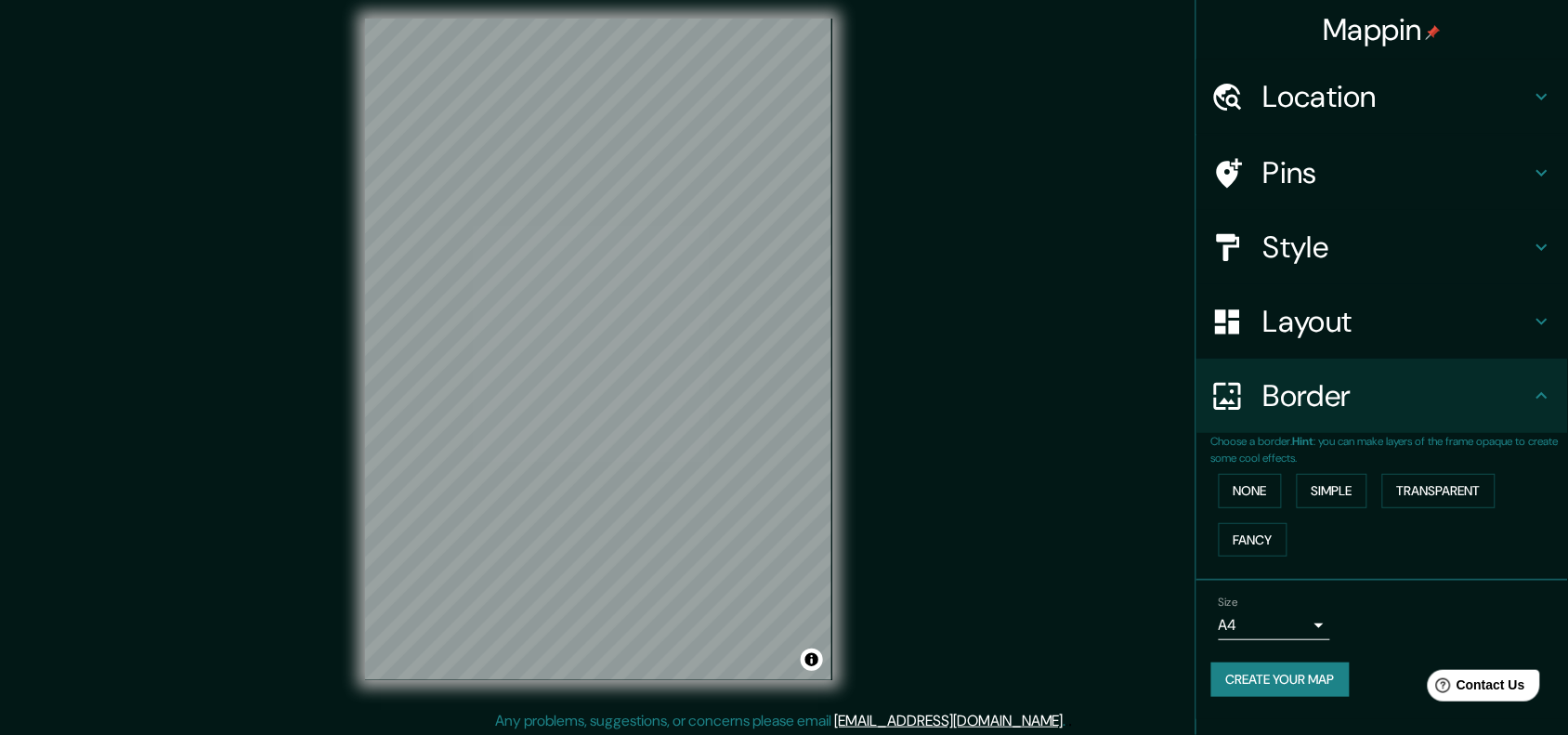
scroll to position [15, 0]
